Goal: Information Seeking & Learning: Understand process/instructions

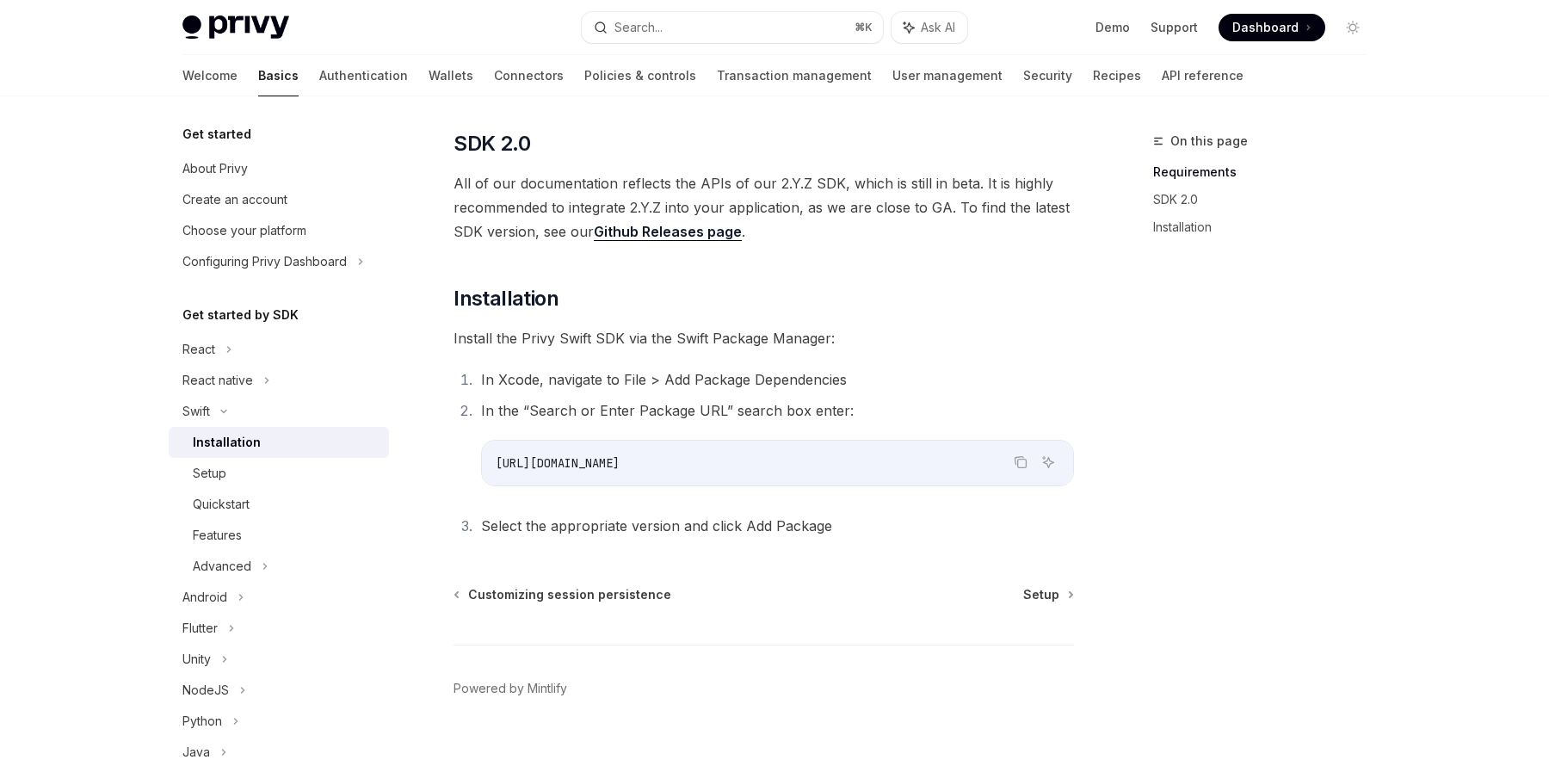
scroll to position [221, 0]
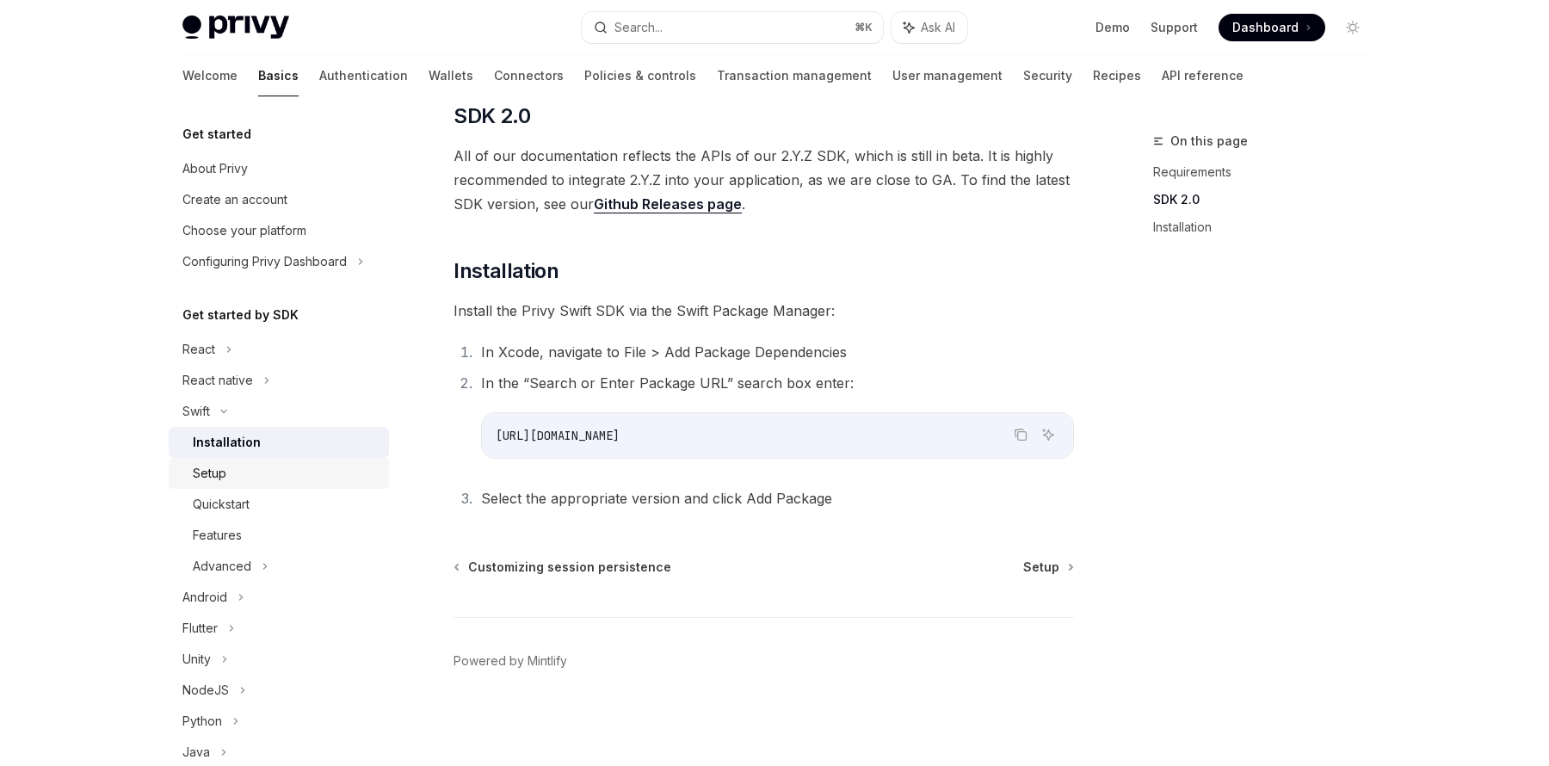
click at [226, 472] on div "Setup" at bounding box center [286, 473] width 186 height 21
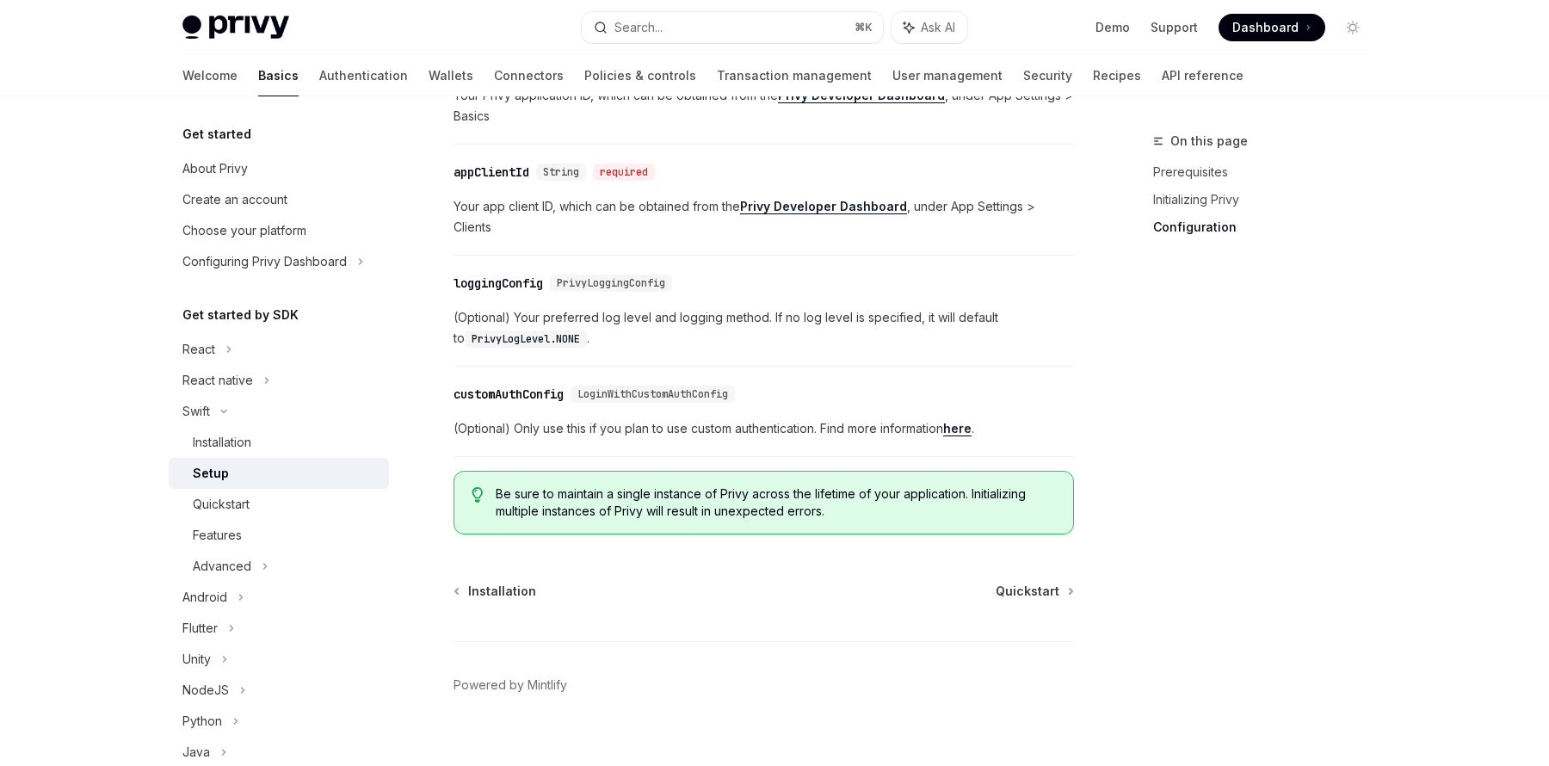
scroll to position [924, 0]
click at [1025, 579] on span "Quickstart" at bounding box center [1028, 587] width 64 height 17
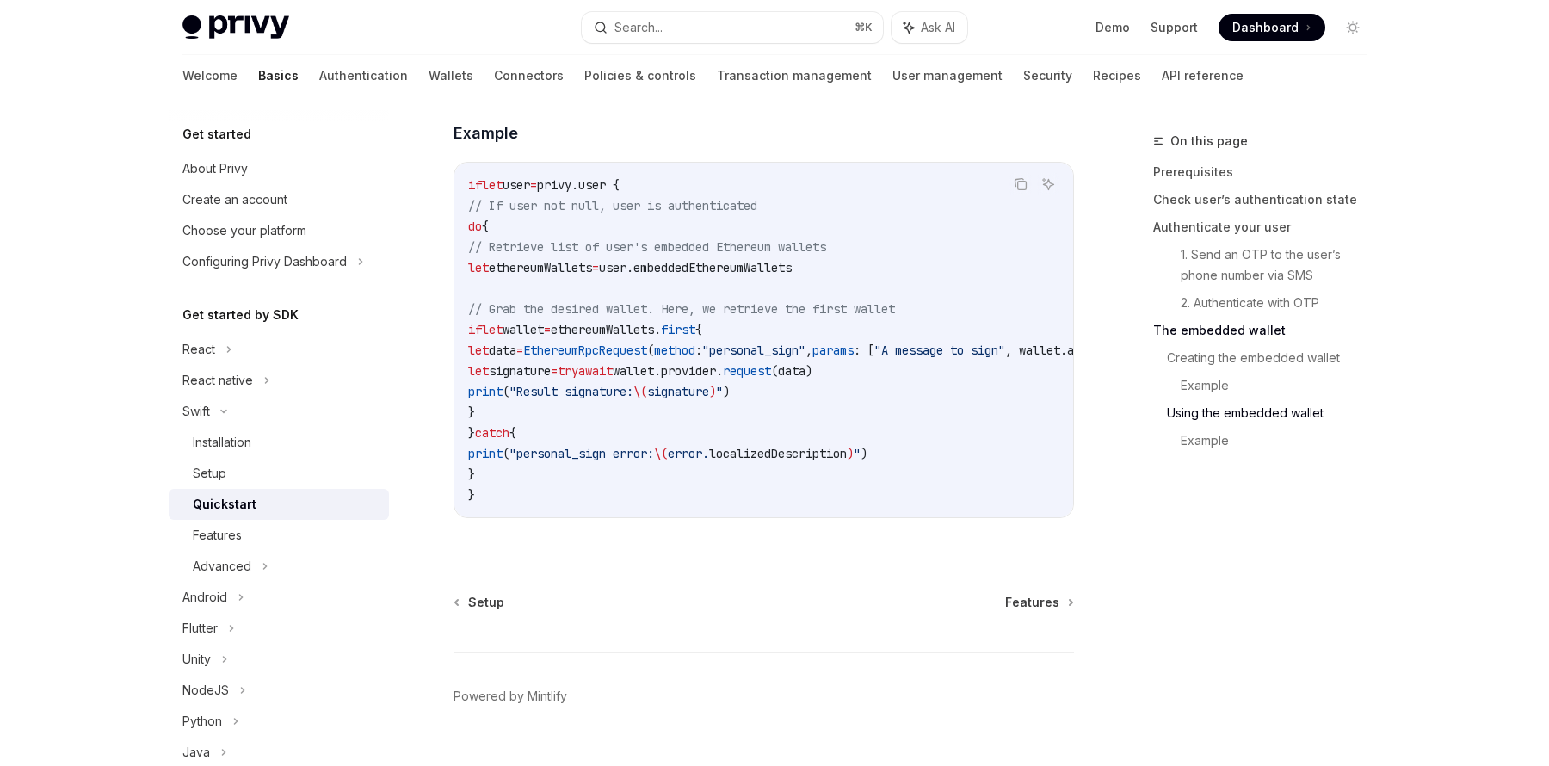
scroll to position [3532, 0]
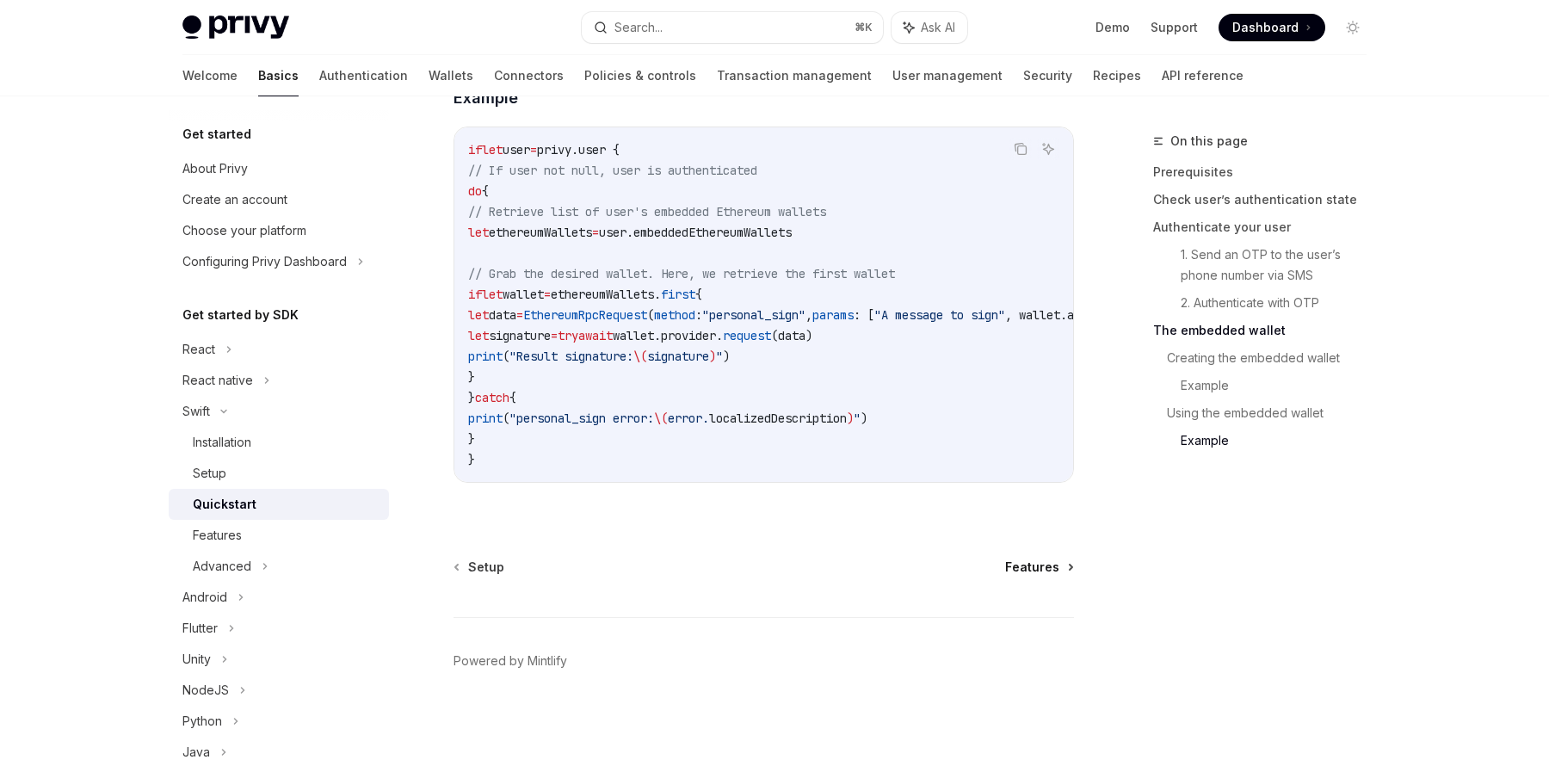
click at [1040, 566] on span "Features" at bounding box center [1032, 567] width 54 height 17
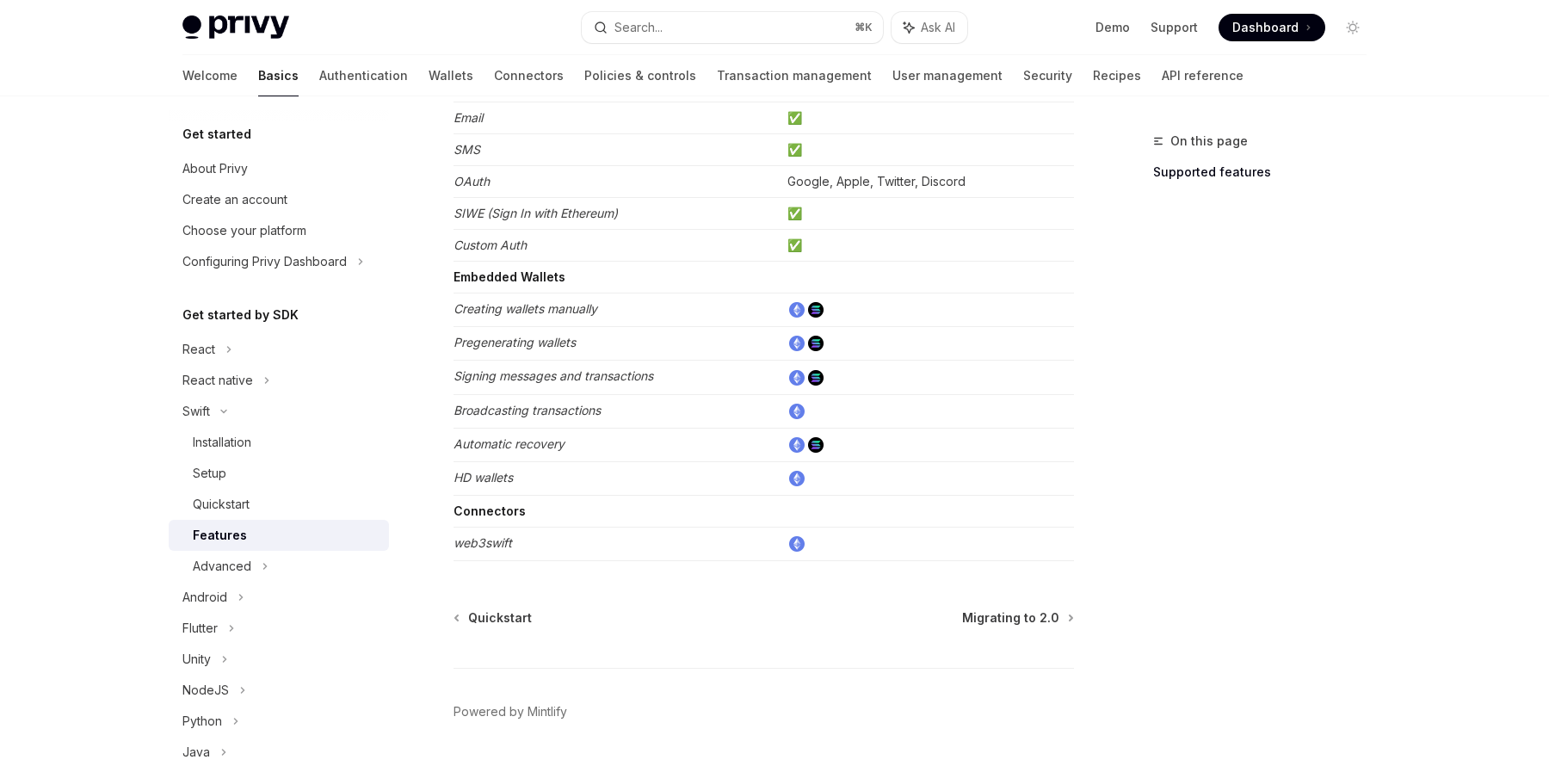
scroll to position [220, 0]
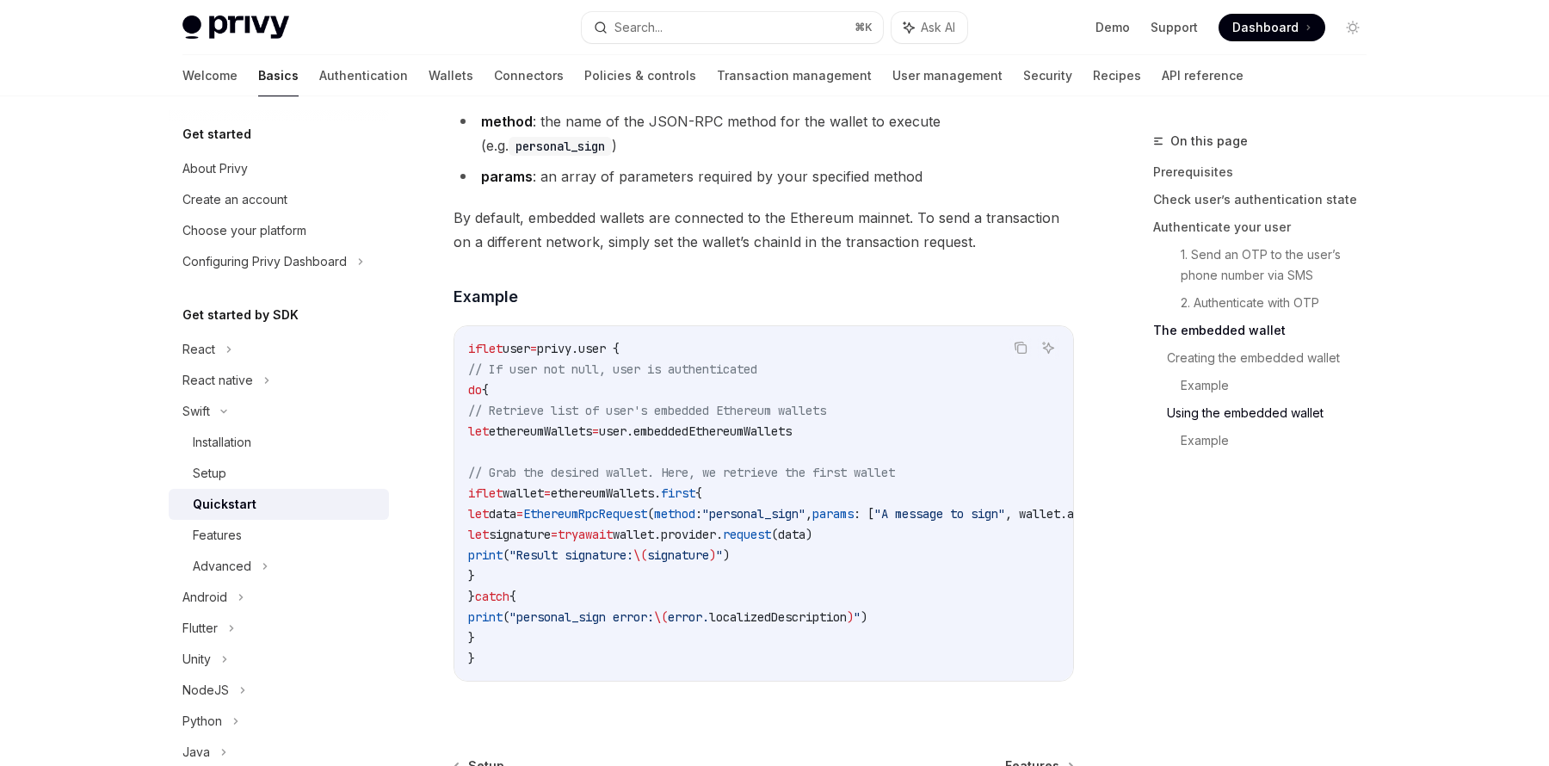
scroll to position [3228, 0]
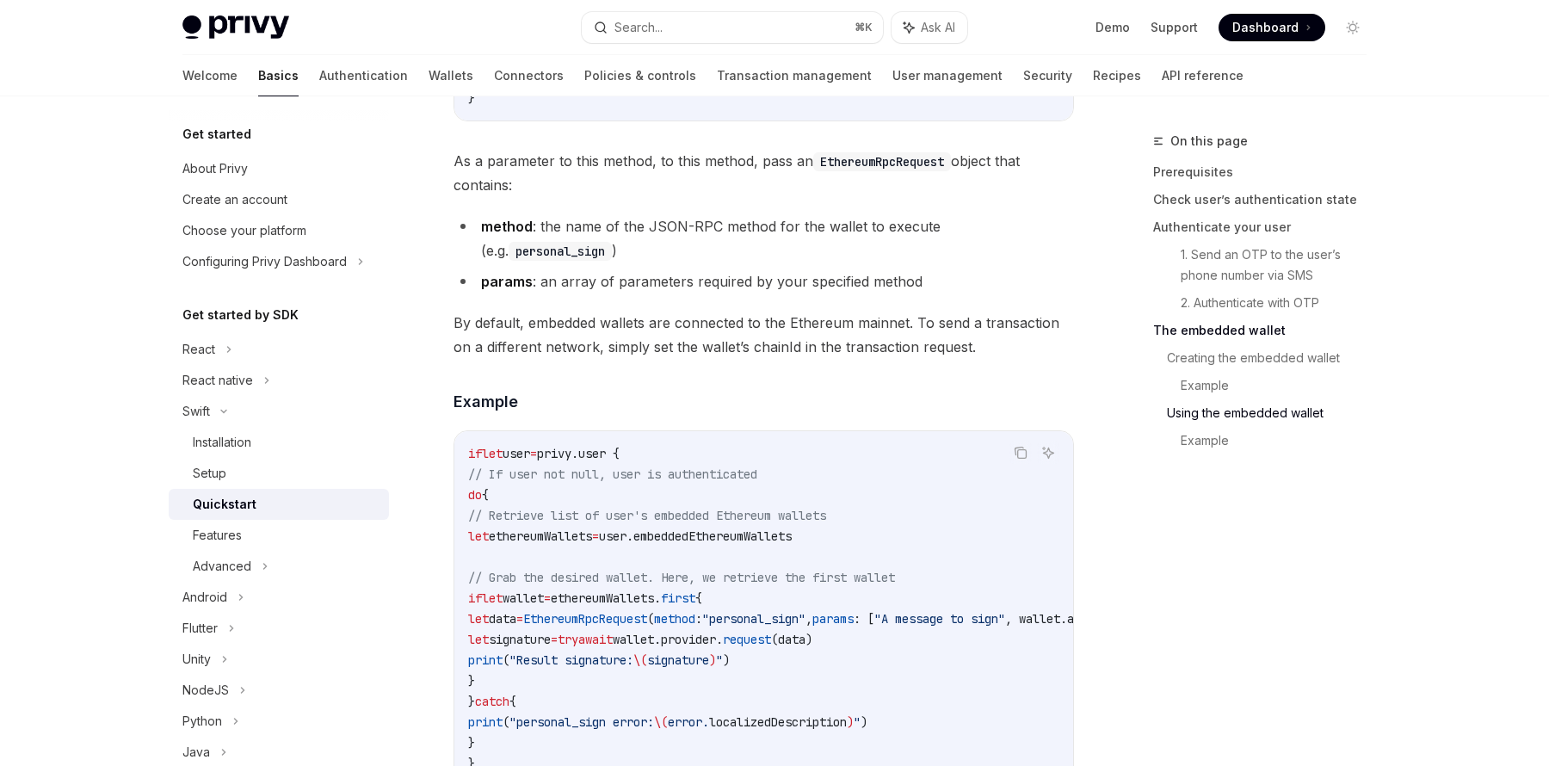
scroll to position [924, 0]
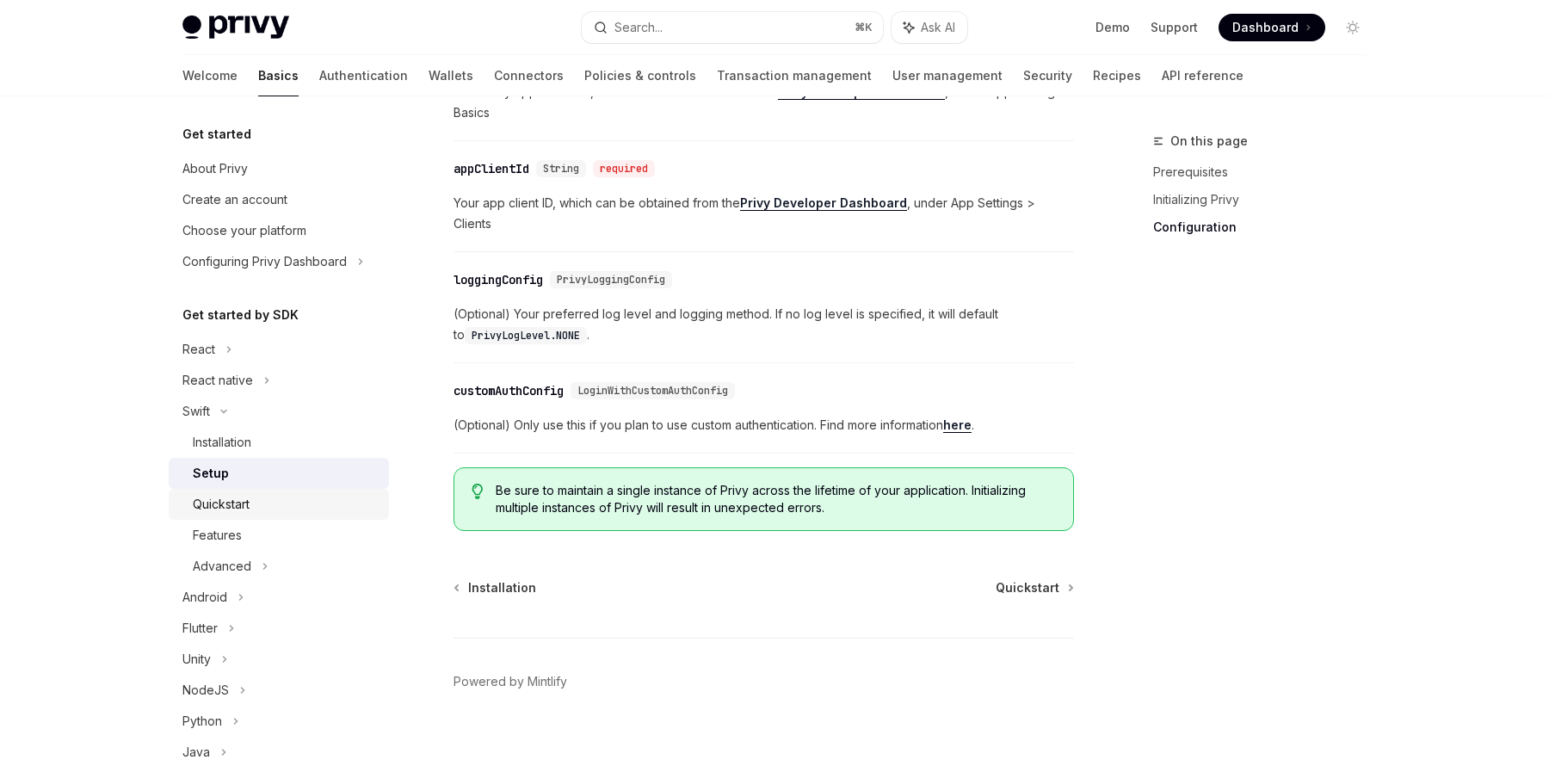
click at [213, 504] on div "Quickstart" at bounding box center [221, 504] width 57 height 21
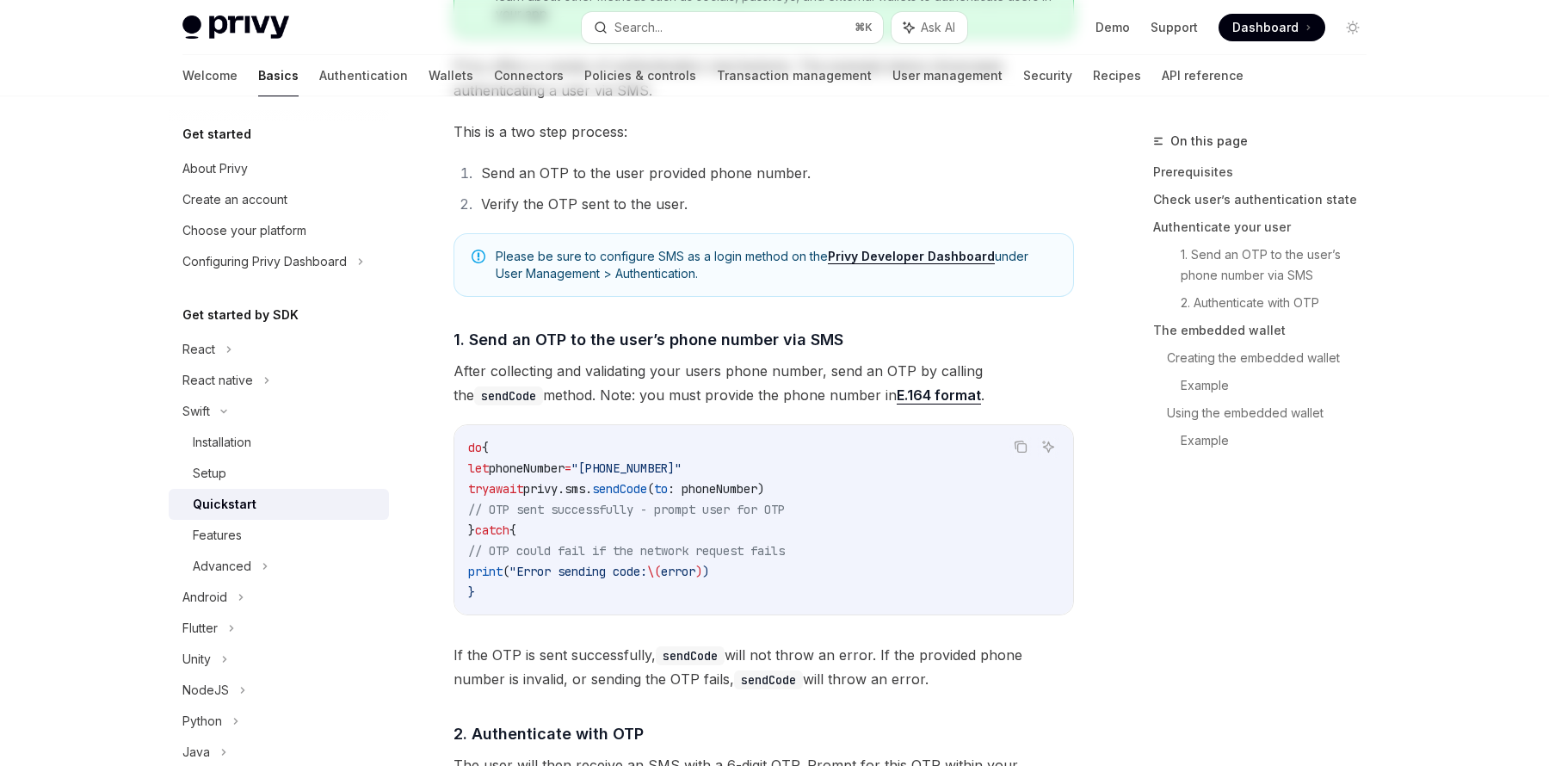
type textarea "*"
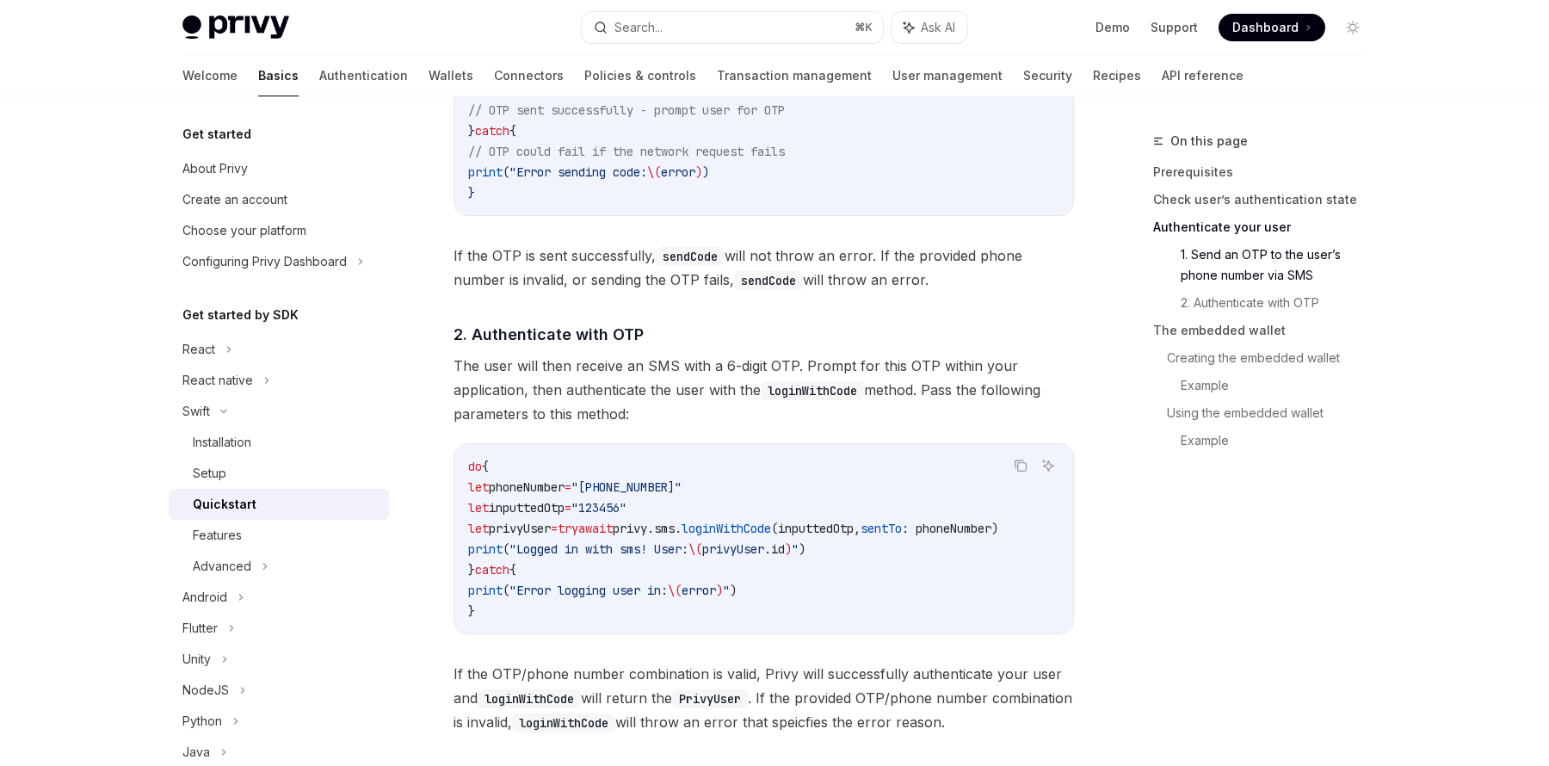
scroll to position [1402, 0]
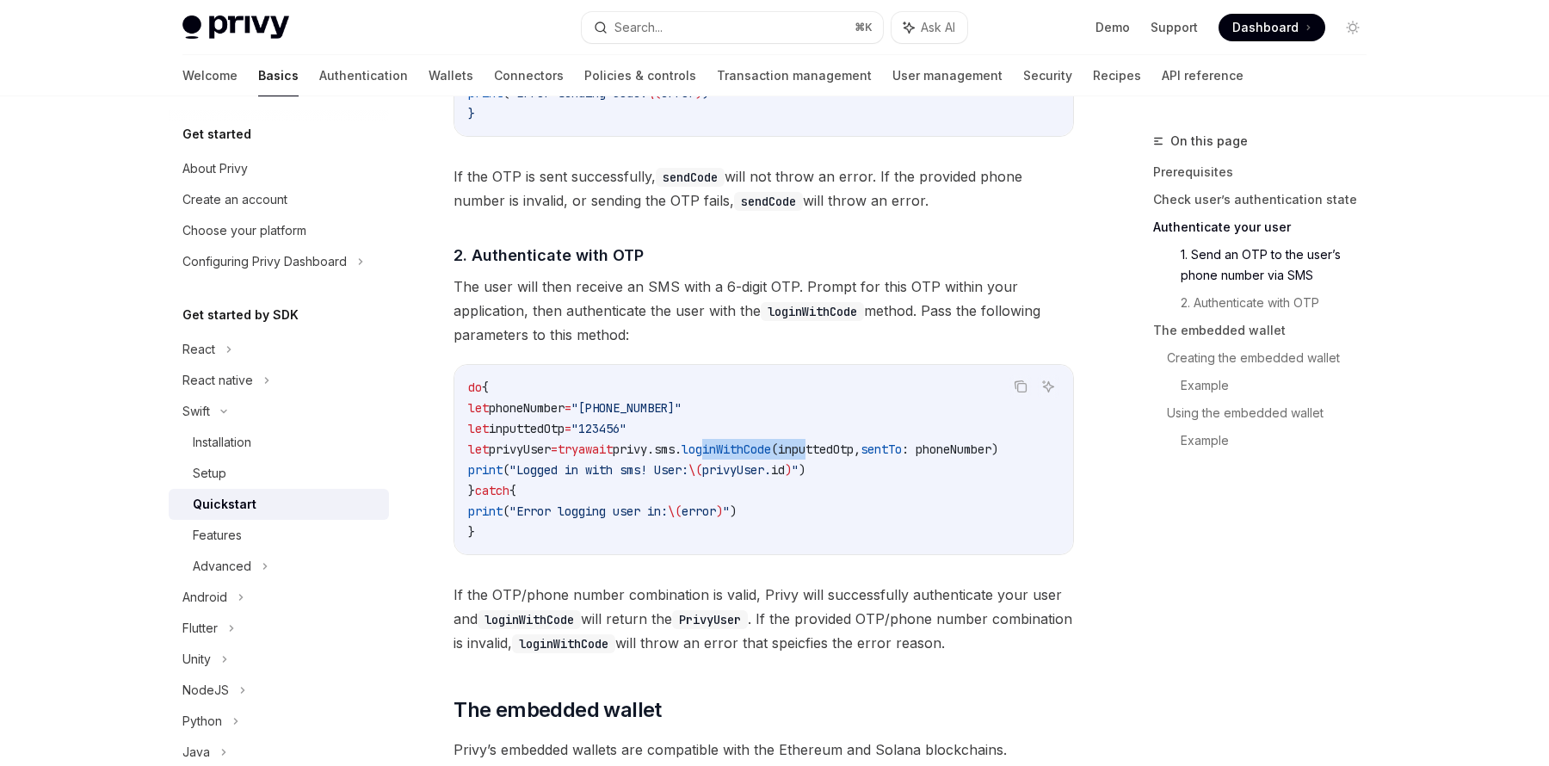
drag, startPoint x: 782, startPoint y: 450, endPoint x: 891, endPoint y: 448, distance: 108.5
click at [891, 448] on span "let privyUser = try await privy. sms . loginWithCode (inputtedOtp, sentTo : pho…" at bounding box center [733, 449] width 530 height 15
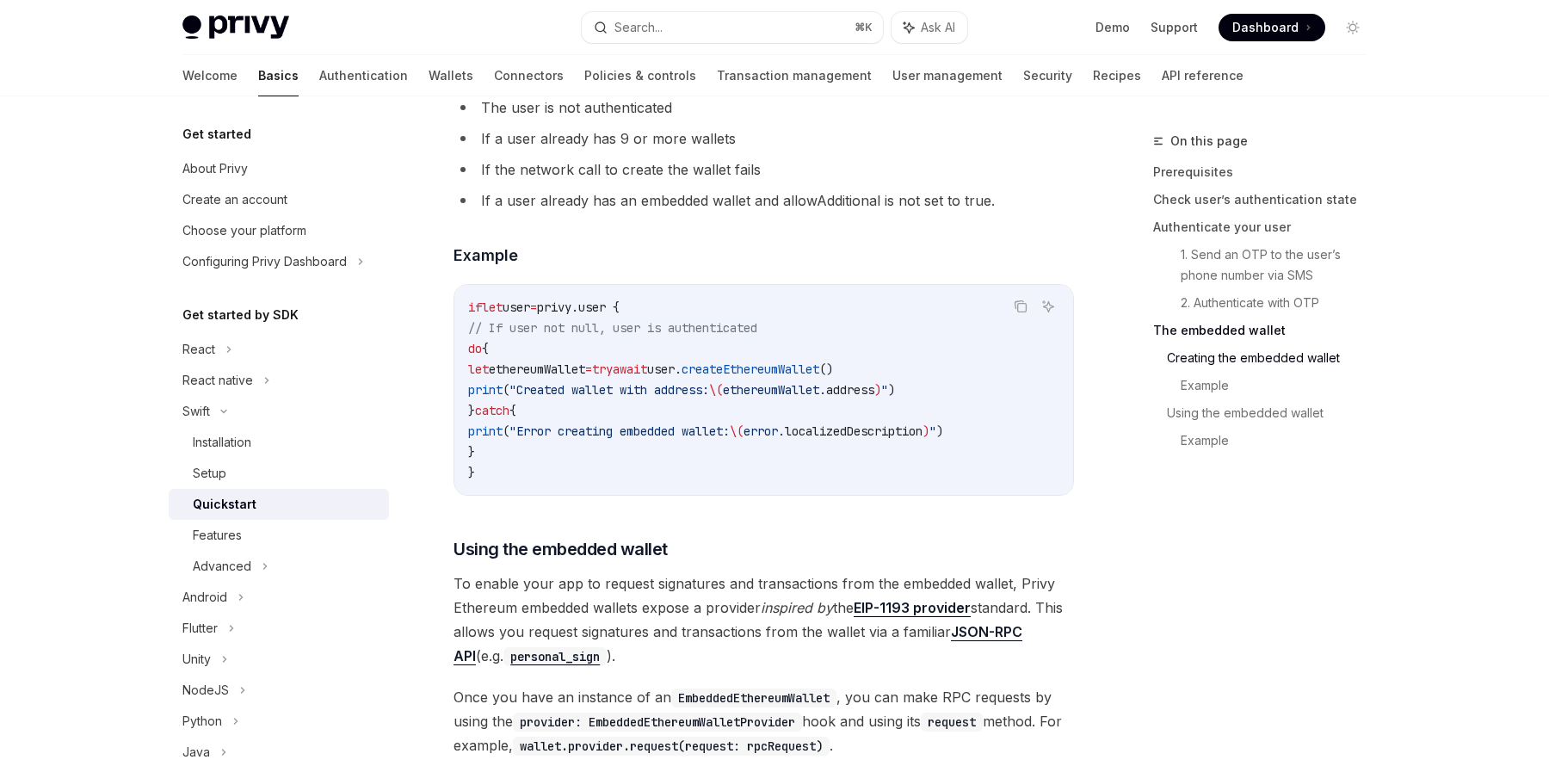
scroll to position [2594, 0]
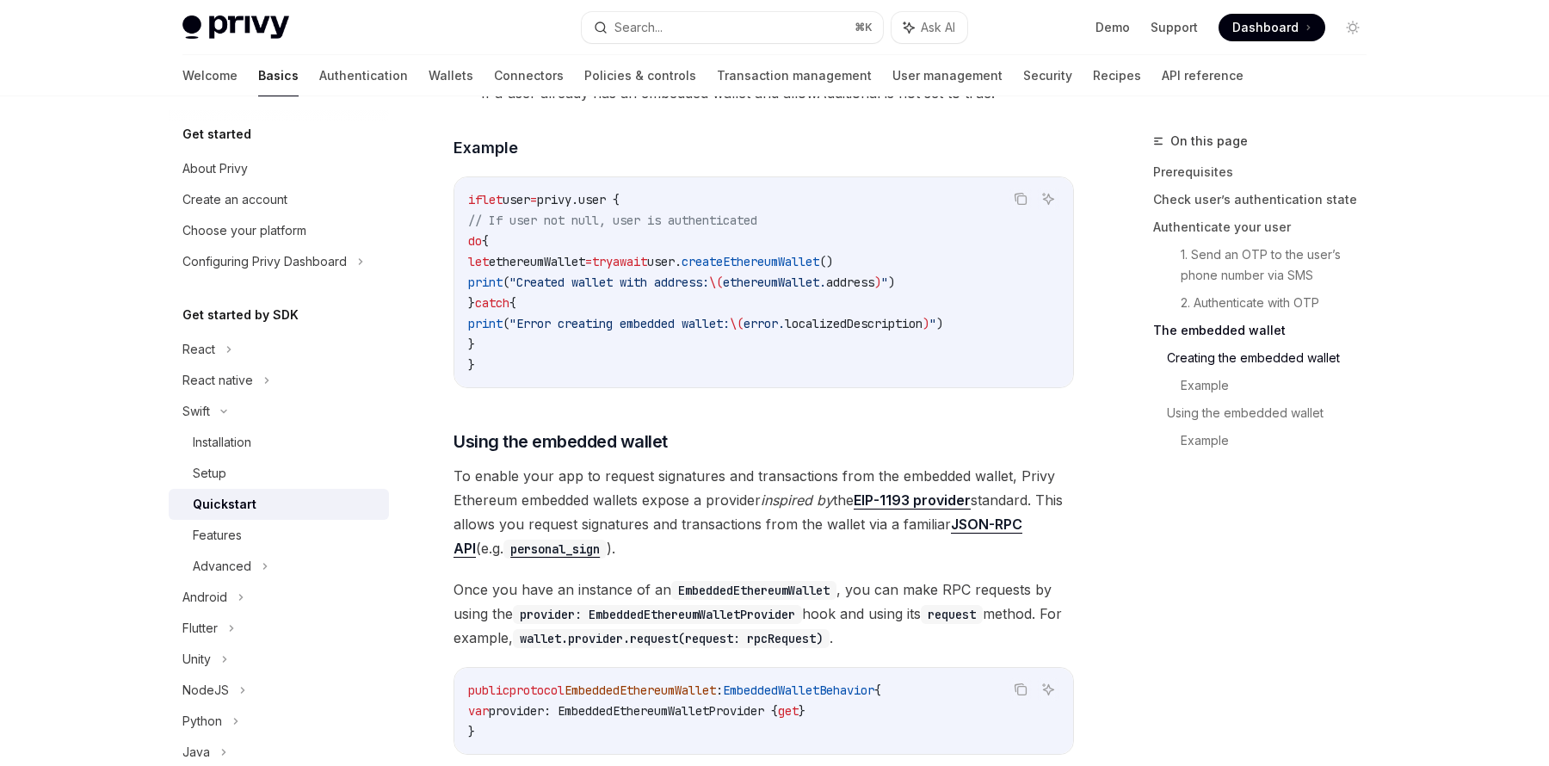
click at [819, 258] on span "createEthereumWallet" at bounding box center [751, 261] width 138 height 15
click at [819, 259] on span "createEthereumWallet" at bounding box center [751, 261] width 138 height 15
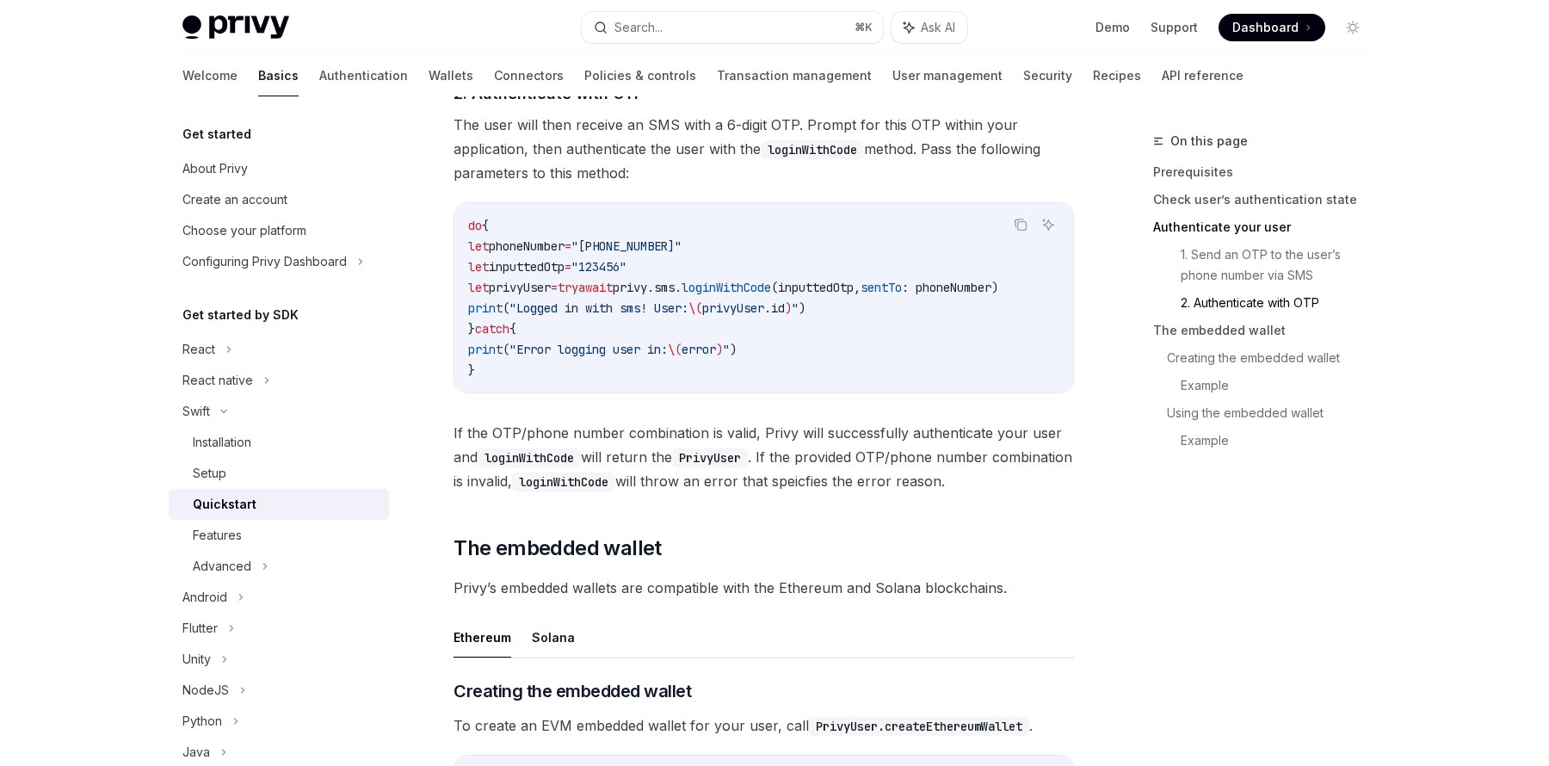
scroll to position [1563, 0]
click at [503, 289] on span "privyUser" at bounding box center [520, 288] width 62 height 15
drag, startPoint x: 503, startPoint y: 289, endPoint x: 536, endPoint y: 322, distance: 46.9
click at [504, 291] on span "privyUser" at bounding box center [520, 288] width 62 height 15
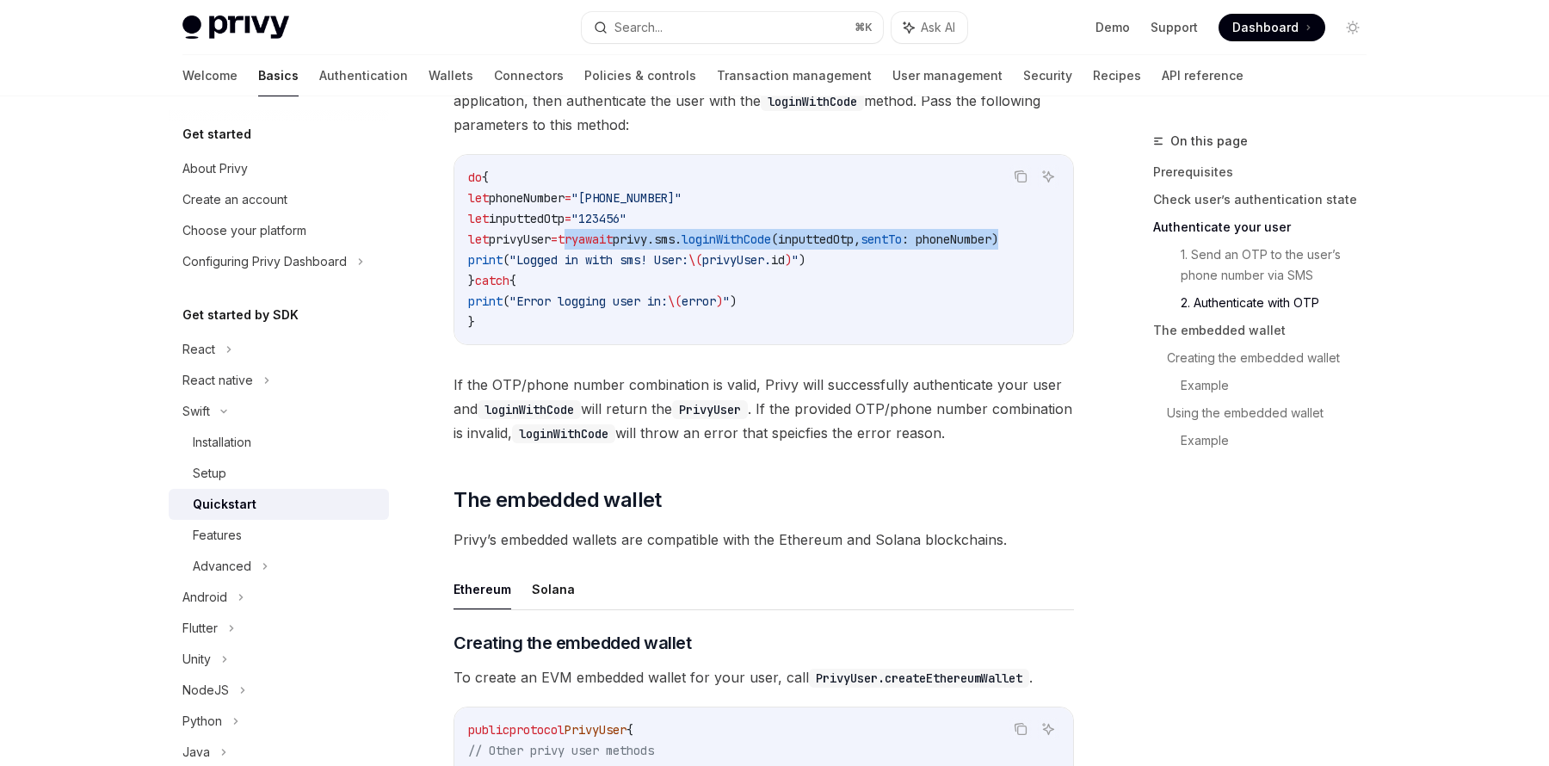
scroll to position [0, 65]
drag, startPoint x: 613, startPoint y: 237, endPoint x: 990, endPoint y: 275, distance: 379.0
click at [1041, 246] on code "do { let phoneNumber = "[PHONE_NUMBER]" let inputtedOtp = "123456" let privyUse…" at bounding box center [763, 249] width 591 height 165
drag, startPoint x: 526, startPoint y: 238, endPoint x: 589, endPoint y: 232, distance: 63.1
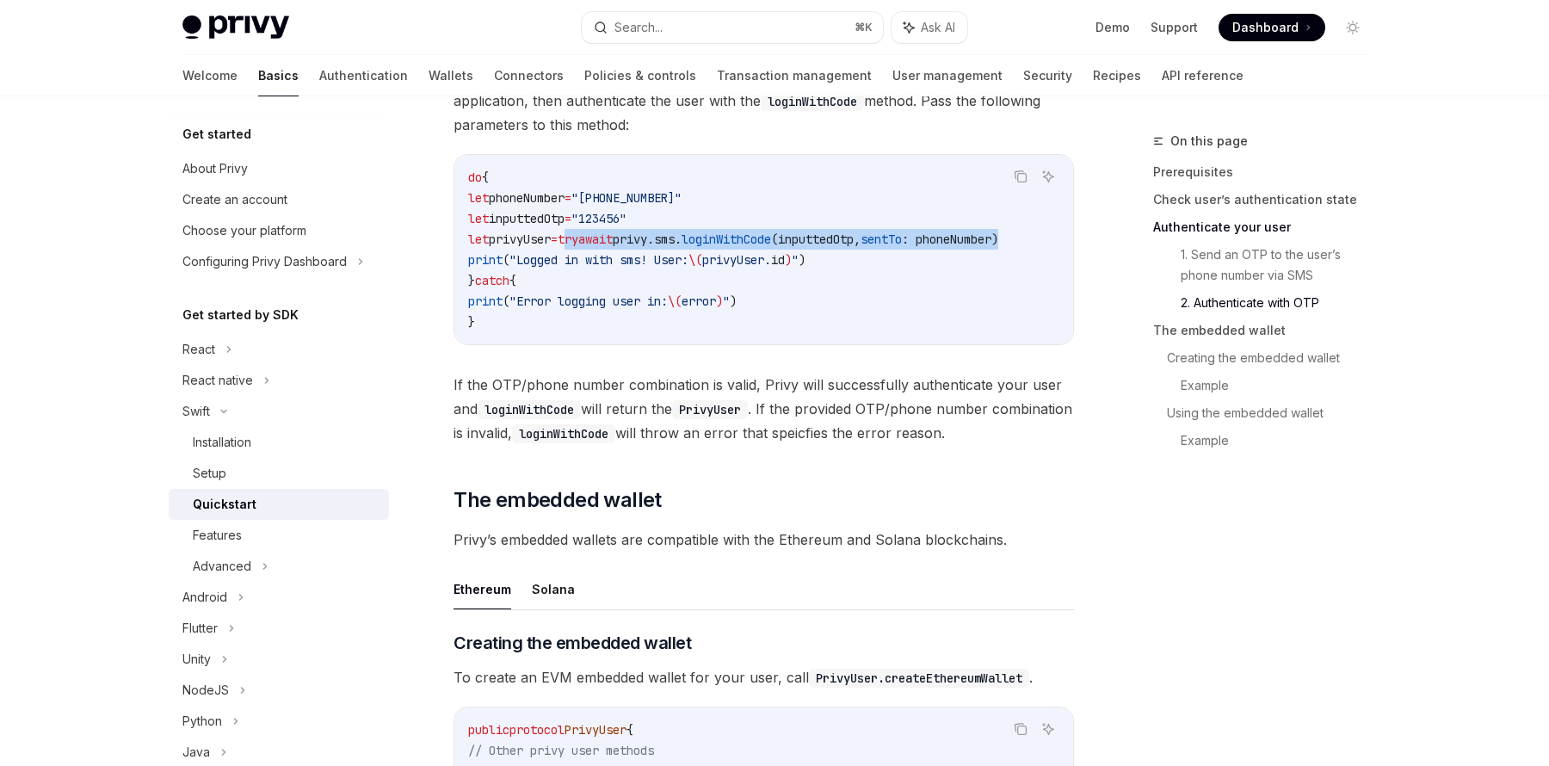
click at [551, 232] on span "privyUser" at bounding box center [520, 239] width 62 height 15
click at [540, 244] on span "privyUser" at bounding box center [520, 239] width 62 height 15
click at [542, 242] on span "privyUser" at bounding box center [520, 239] width 62 height 15
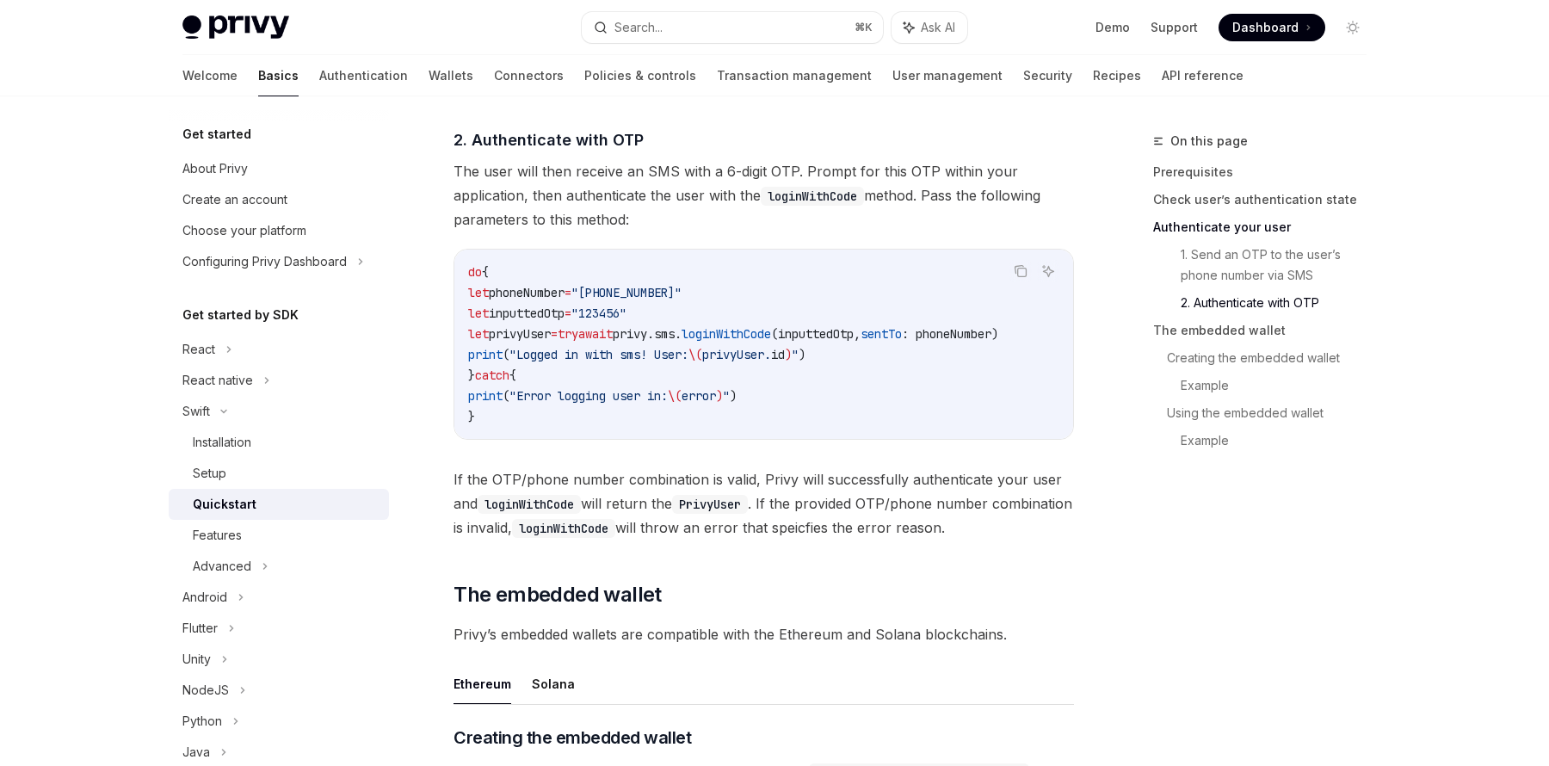
scroll to position [1602, 0]
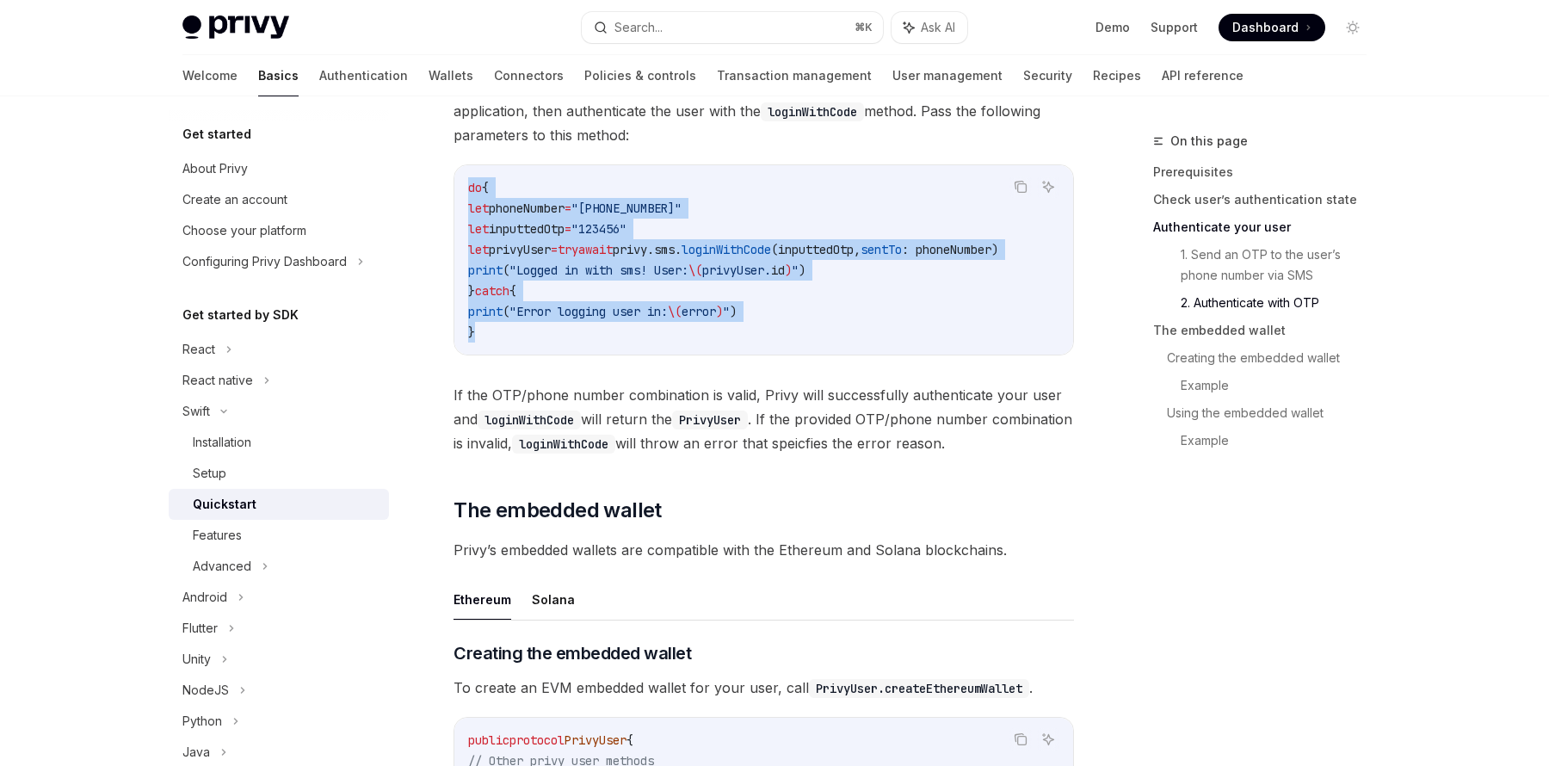
drag, startPoint x: 474, startPoint y: 321, endPoint x: 442, endPoint y: 179, distance: 145.6
click at [442, 179] on div "Swift Quickstart OpenAI Open in ChatGPT Learn how to authenticate users, create…" at bounding box center [602, 612] width 950 height 4167
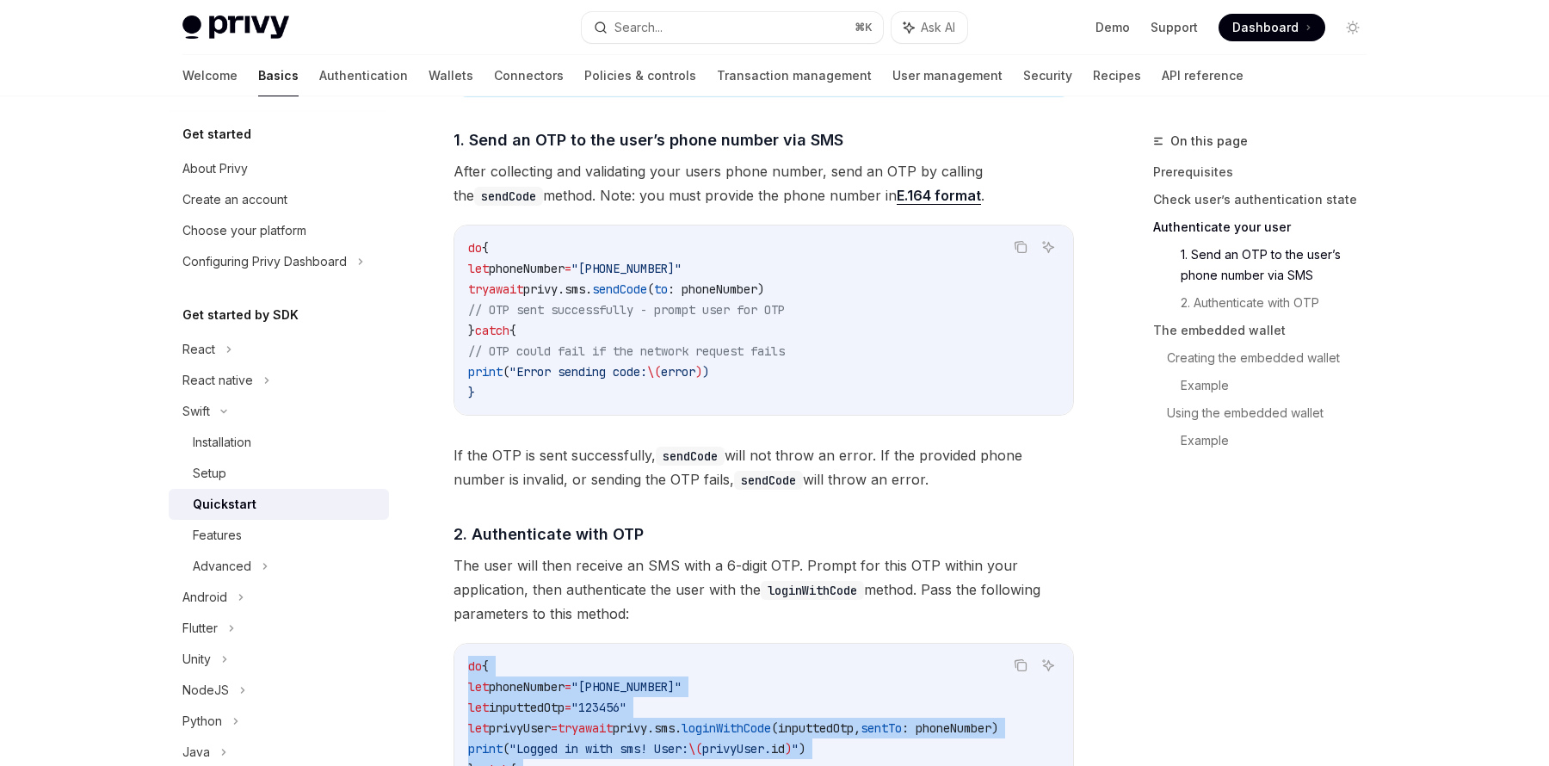
scroll to position [1122, 0]
